Goal: Register for event/course

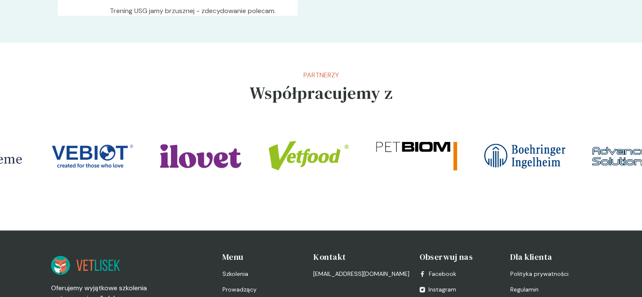
scroll to position [1873, 0]
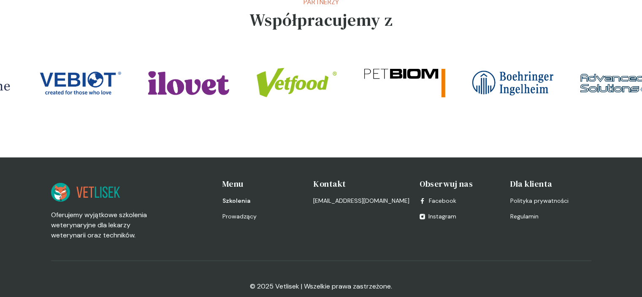
click at [242, 196] on span "Szkolenia" at bounding box center [236, 200] width 28 height 9
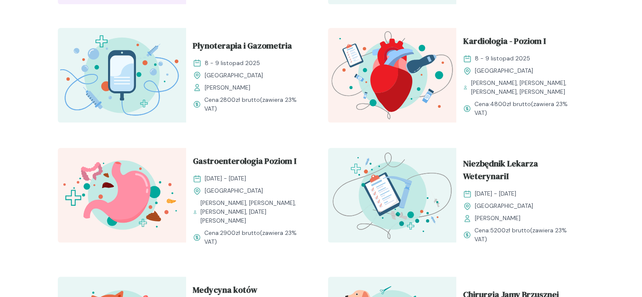
scroll to position [508, 0]
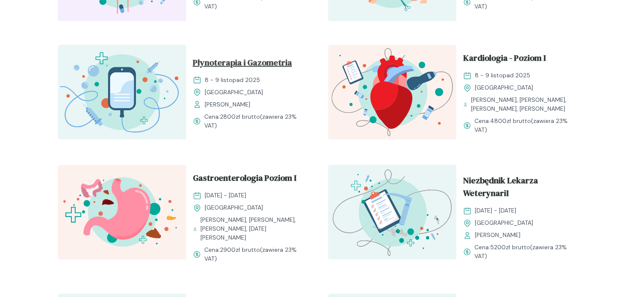
click at [233, 58] on span "Płynoterapia i Gazometria" at bounding box center [242, 64] width 99 height 16
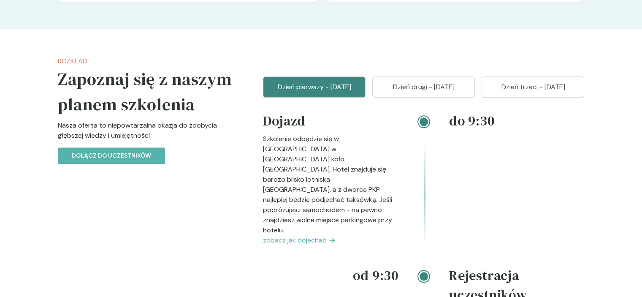
scroll to position [901, 0]
click at [418, 77] on button "Dzień drugi - [DATE]" at bounding box center [423, 87] width 102 height 21
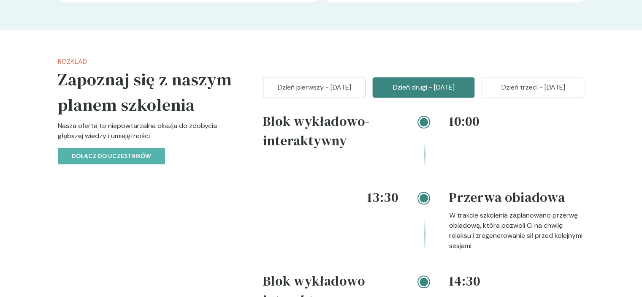
click at [530, 83] on p "Dzień trzeci - [DATE]" at bounding box center [532, 87] width 81 height 10
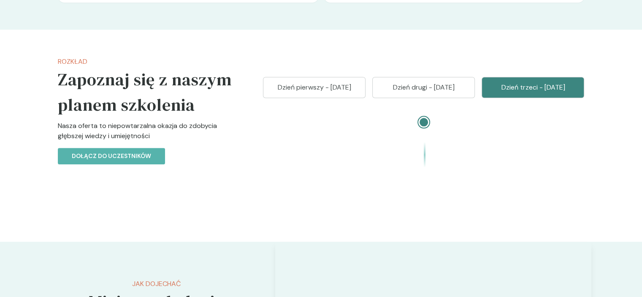
click at [432, 89] on button "Dzień drugi - [DATE]" at bounding box center [423, 87] width 102 height 21
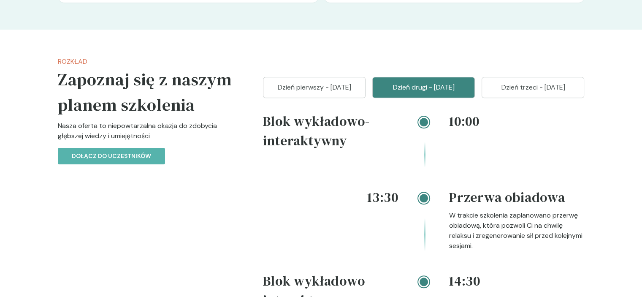
click at [290, 86] on p "Dzień pierwszy - [DATE]" at bounding box center [313, 87] width 81 height 10
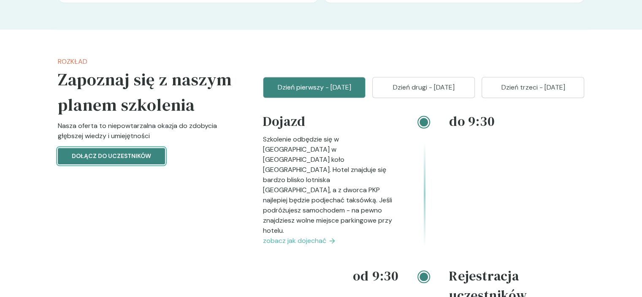
click at [127, 151] on p "Dołącz do uczestników" at bounding box center [111, 155] width 79 height 9
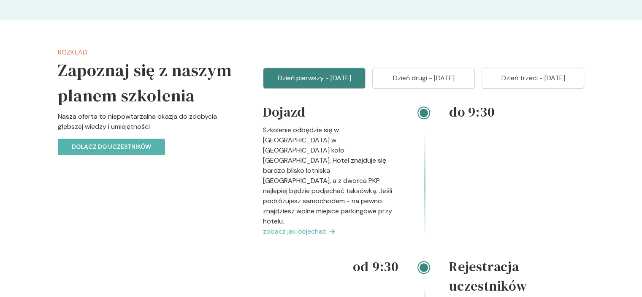
scroll to position [907, 0]
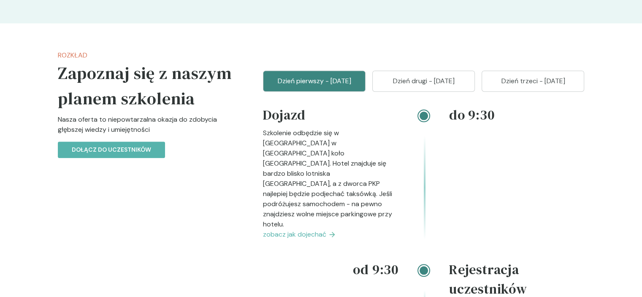
click at [539, 77] on p "Dzień trzeci - [DATE]" at bounding box center [532, 81] width 81 height 10
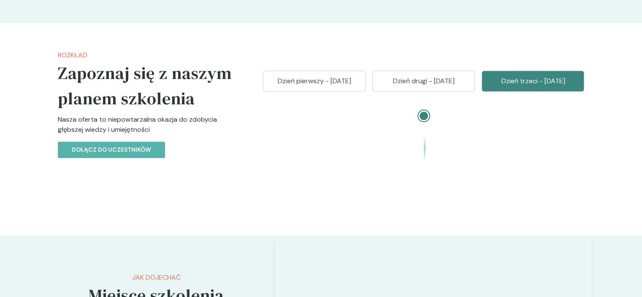
click at [539, 77] on p "Dzień trzeci - [DATE]" at bounding box center [532, 81] width 81 height 10
click at [314, 80] on p "Dzień pierwszy - [DATE]" at bounding box center [313, 81] width 81 height 10
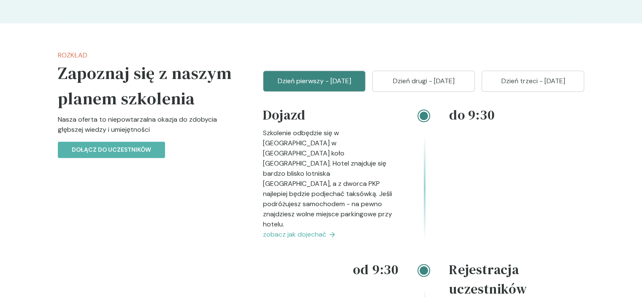
scroll to position [1166, 0]
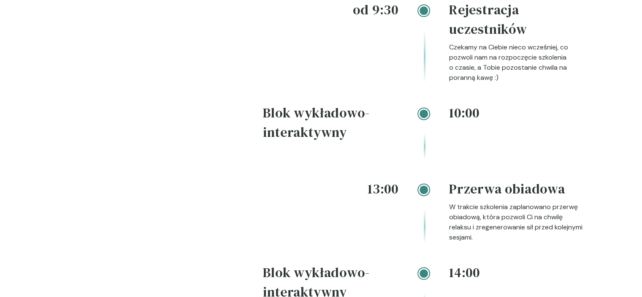
click at [624, 208] on section "Rozkład Zapoznaj się z naszym planem szkolenia Nasza oferta to niepowtarzalna o…" at bounding box center [321, 139] width 642 height 751
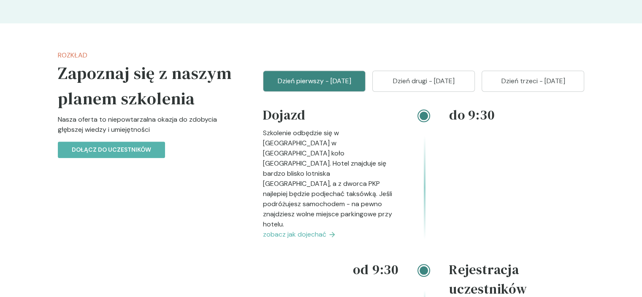
scroll to position [647, 0]
